Goal: Task Accomplishment & Management: Complete application form

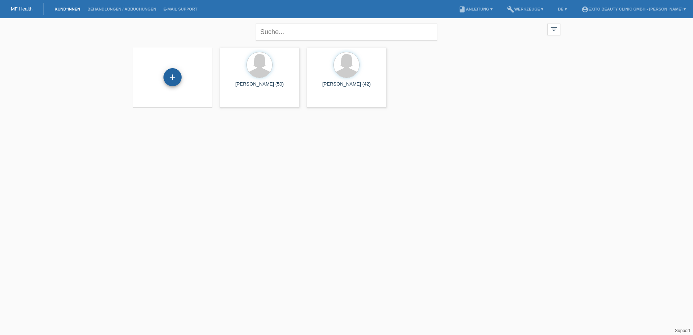
click at [167, 72] on div "+" at bounding box center [172, 77] width 18 height 18
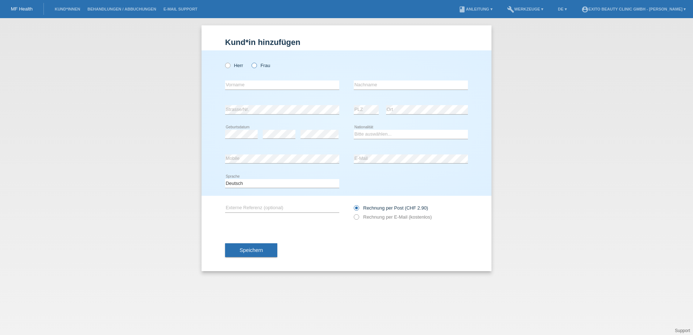
click at [250, 62] on icon at bounding box center [250, 62] width 0 height 0
click at [252, 65] on input "Frau" at bounding box center [253, 65] width 5 height 5
radio input "true"
click at [246, 83] on input "text" at bounding box center [282, 84] width 114 height 9
type input "n"
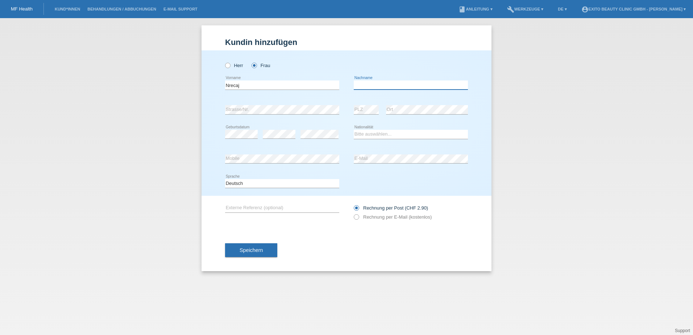
click at [359, 86] on input "text" at bounding box center [411, 84] width 114 height 9
drag, startPoint x: 276, startPoint y: 85, endPoint x: 203, endPoint y: 74, distance: 74.3
click at [203, 74] on div "Herr Frau Nrecaj error Vorname C" at bounding box center [346, 122] width 290 height 145
type input "Luljeta"
click at [367, 87] on input "text" at bounding box center [411, 84] width 114 height 9
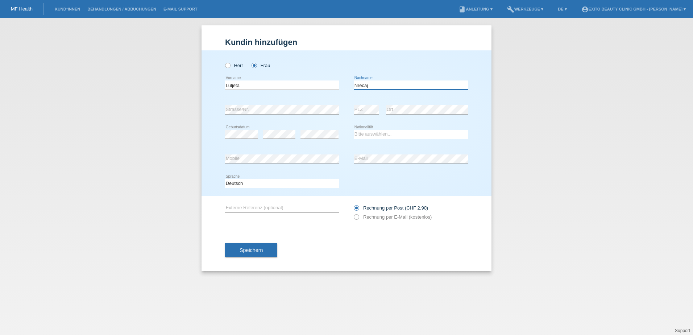
type input "Nrecaj"
click at [375, 135] on select "Bitte auswählen... Schweiz Deutschland Liechtenstein Österreich ------------ Af…" at bounding box center [411, 134] width 114 height 9
select select "CH"
click at [354, 130] on select "Bitte auswählen... Schweiz Deutschland Liechtenstein Österreich ------------ Af…" at bounding box center [411, 134] width 114 height 9
click at [352, 213] on icon at bounding box center [352, 213] width 0 height 0
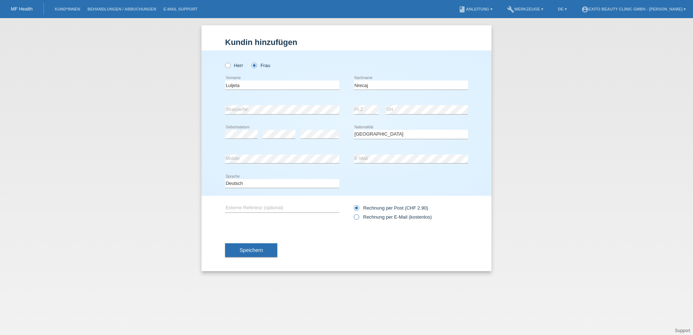
click at [357, 217] on input "Rechnung per E-Mail (kostenlos)" at bounding box center [356, 218] width 5 height 9
radio input "true"
click at [243, 249] on span "Speichern" at bounding box center [250, 250] width 23 height 6
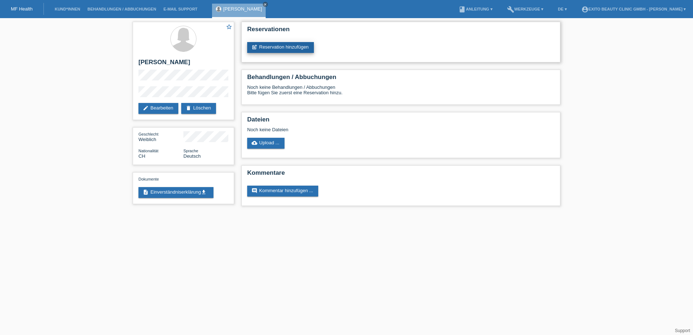
click at [287, 45] on link "post_add Reservation hinzufügen" at bounding box center [280, 47] width 67 height 11
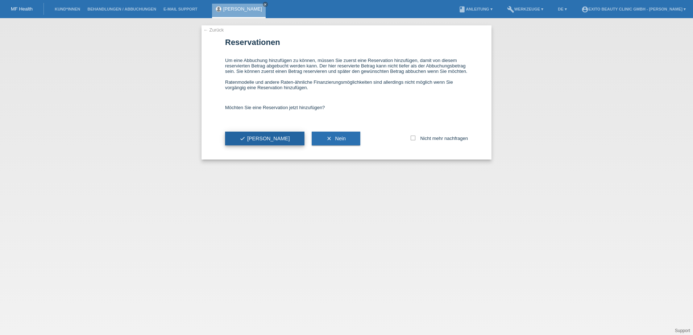
click at [238, 139] on button "check Ja" at bounding box center [264, 138] width 79 height 14
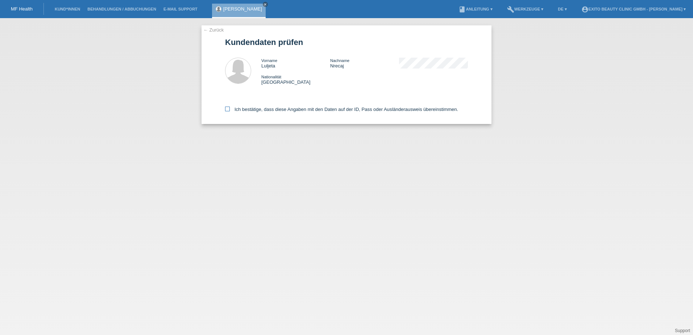
click at [226, 110] on icon at bounding box center [227, 108] width 5 height 5
click at [226, 110] on input "Ich bestätige, dass diese Angaben mit den Daten auf der ID, Pass oder Ausländer…" at bounding box center [227, 108] width 5 height 5
checkbox input "true"
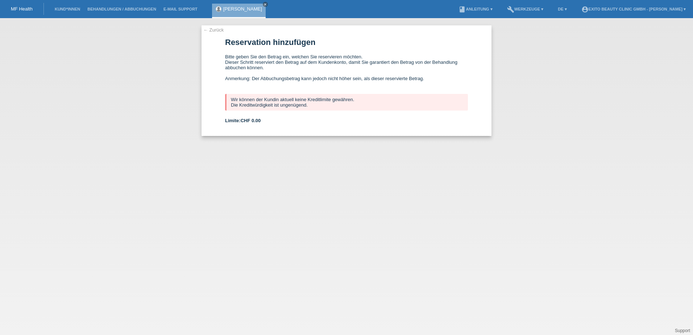
click at [210, 30] on link "← Zurück" at bounding box center [213, 29] width 20 height 5
